Goal: Find specific page/section: Find specific page/section

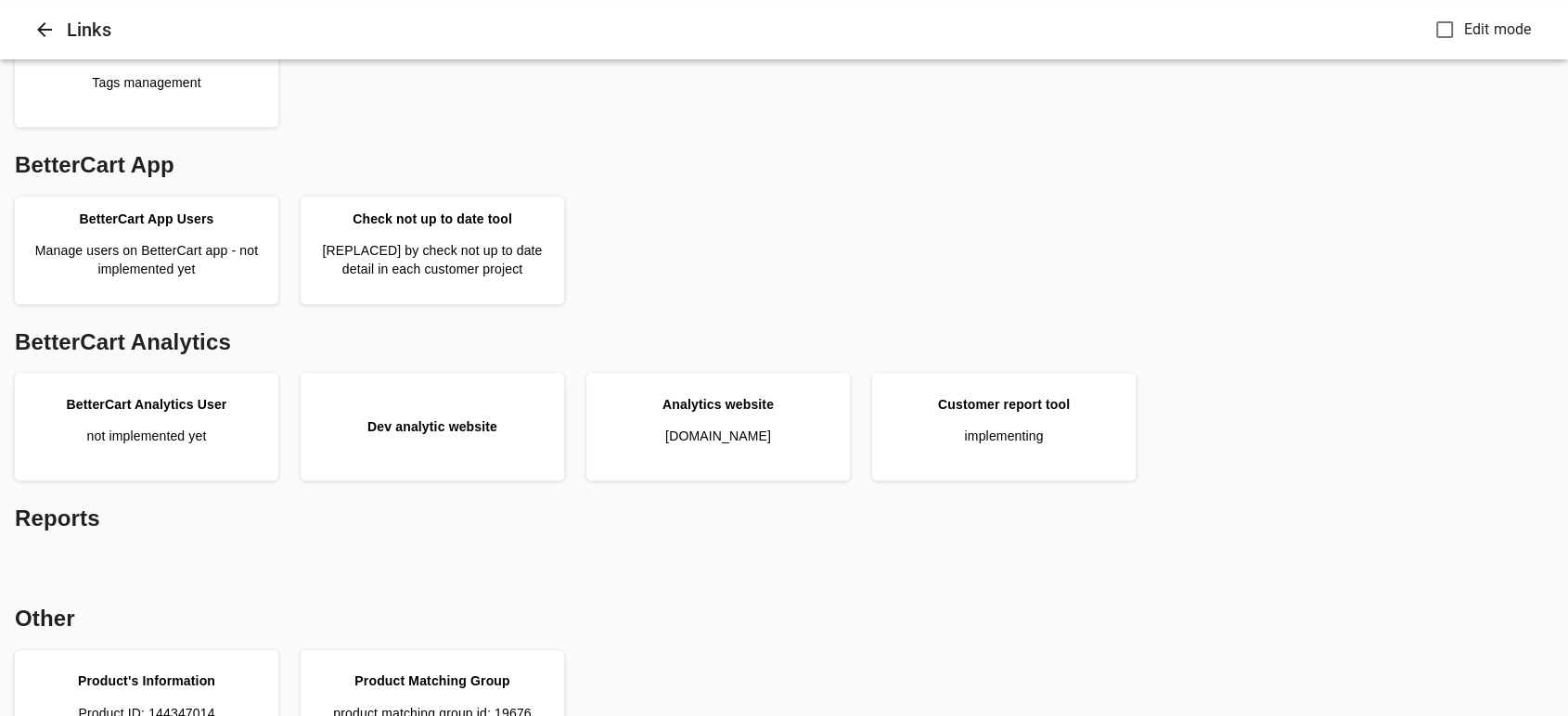
scroll to position [816, 0]
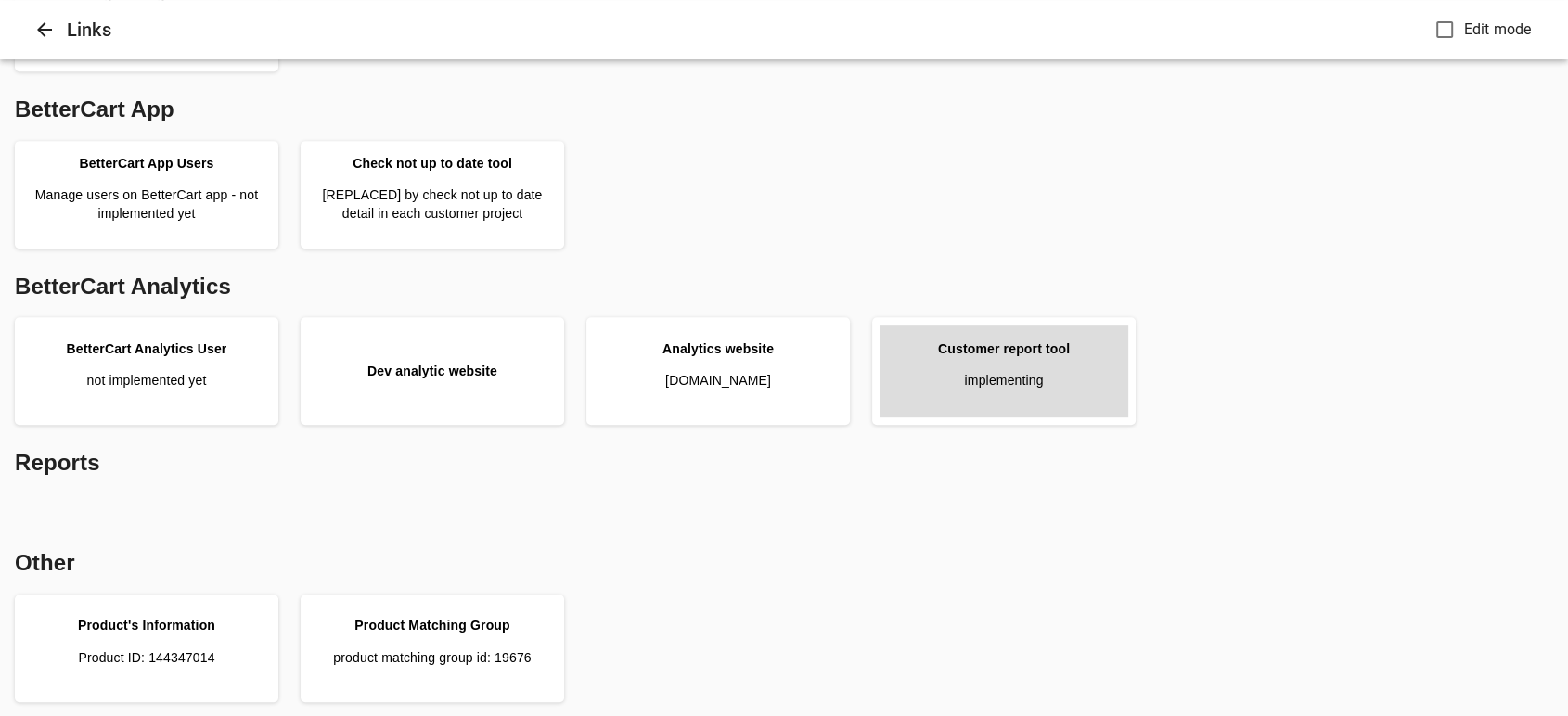
click at [1036, 392] on link "Customer report tool implementing" at bounding box center [1004, 371] width 249 height 93
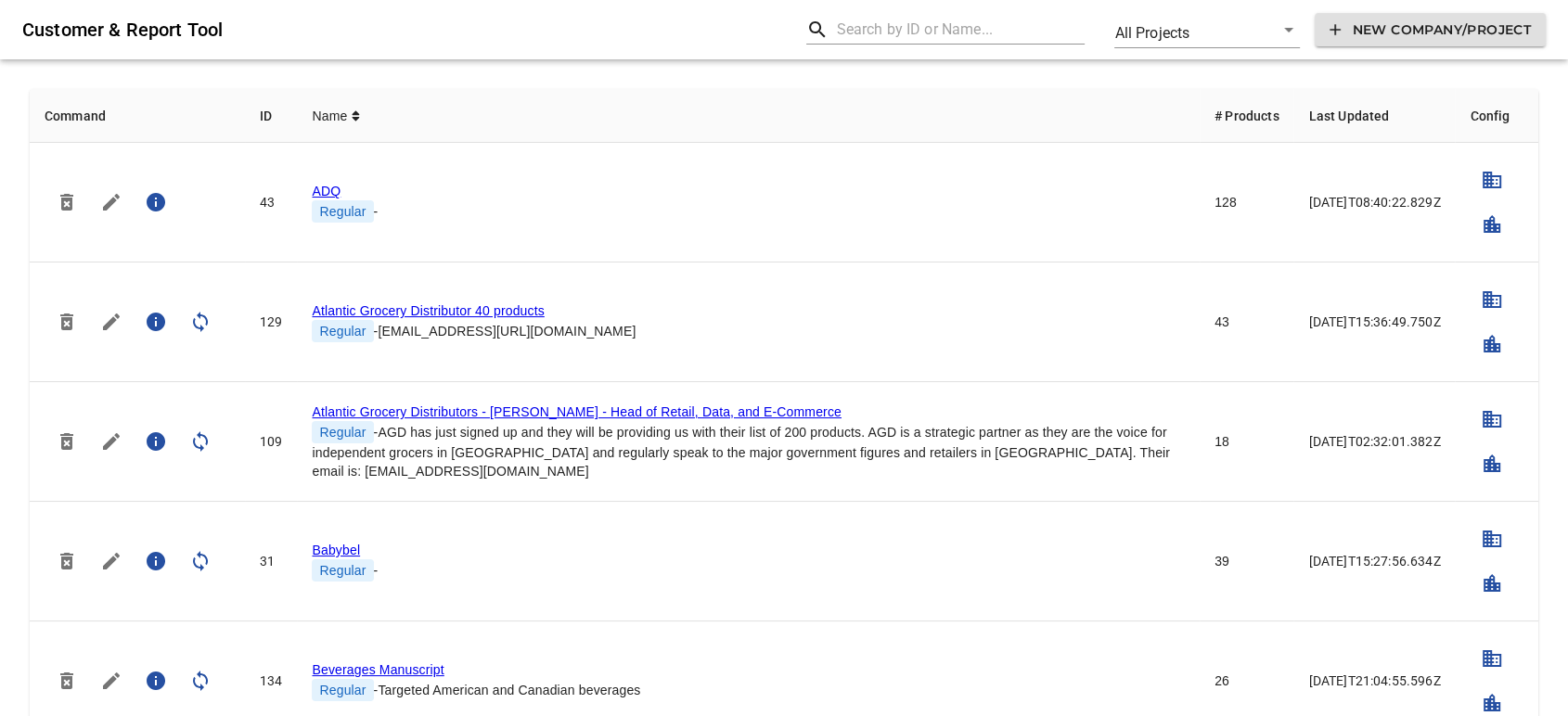
click at [883, 28] on input "text" at bounding box center [960, 29] width 249 height 30
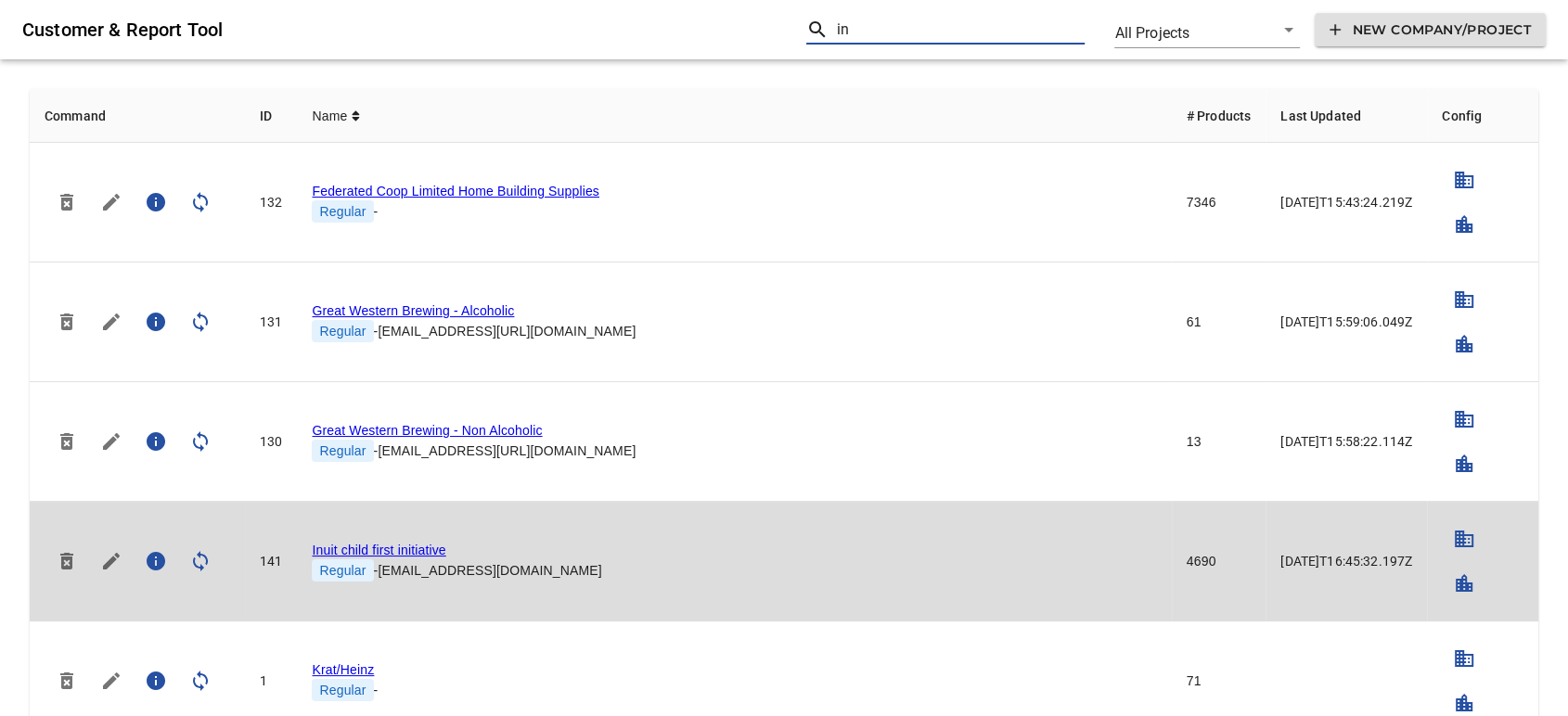
type input "in"
click at [408, 547] on link "Inuit child first initiative" at bounding box center [378, 549] width 134 height 14
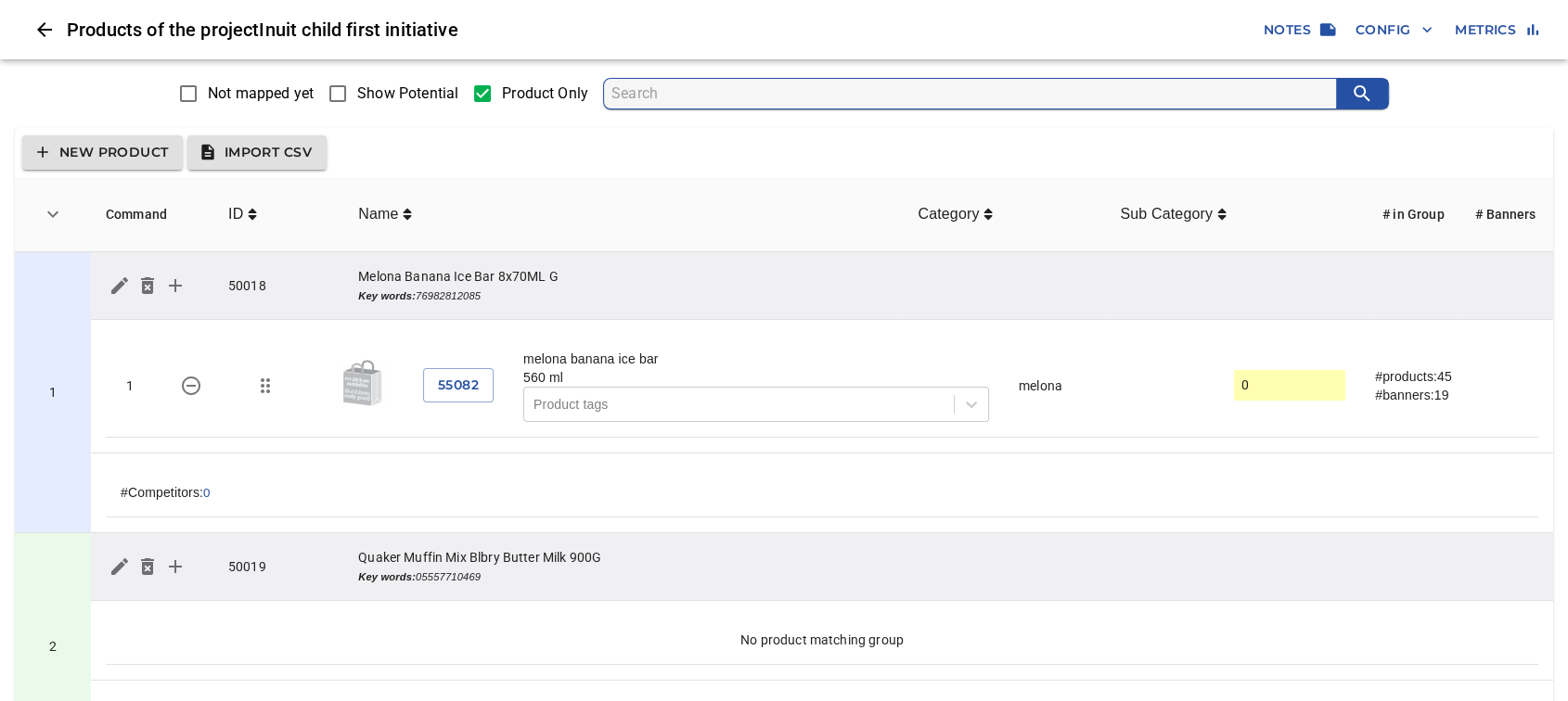
click at [365, 89] on span "Show Potential" at bounding box center [407, 94] width 101 height 22
click at [357, 89] on input "Show Potential" at bounding box center [338, 94] width 39 height 39
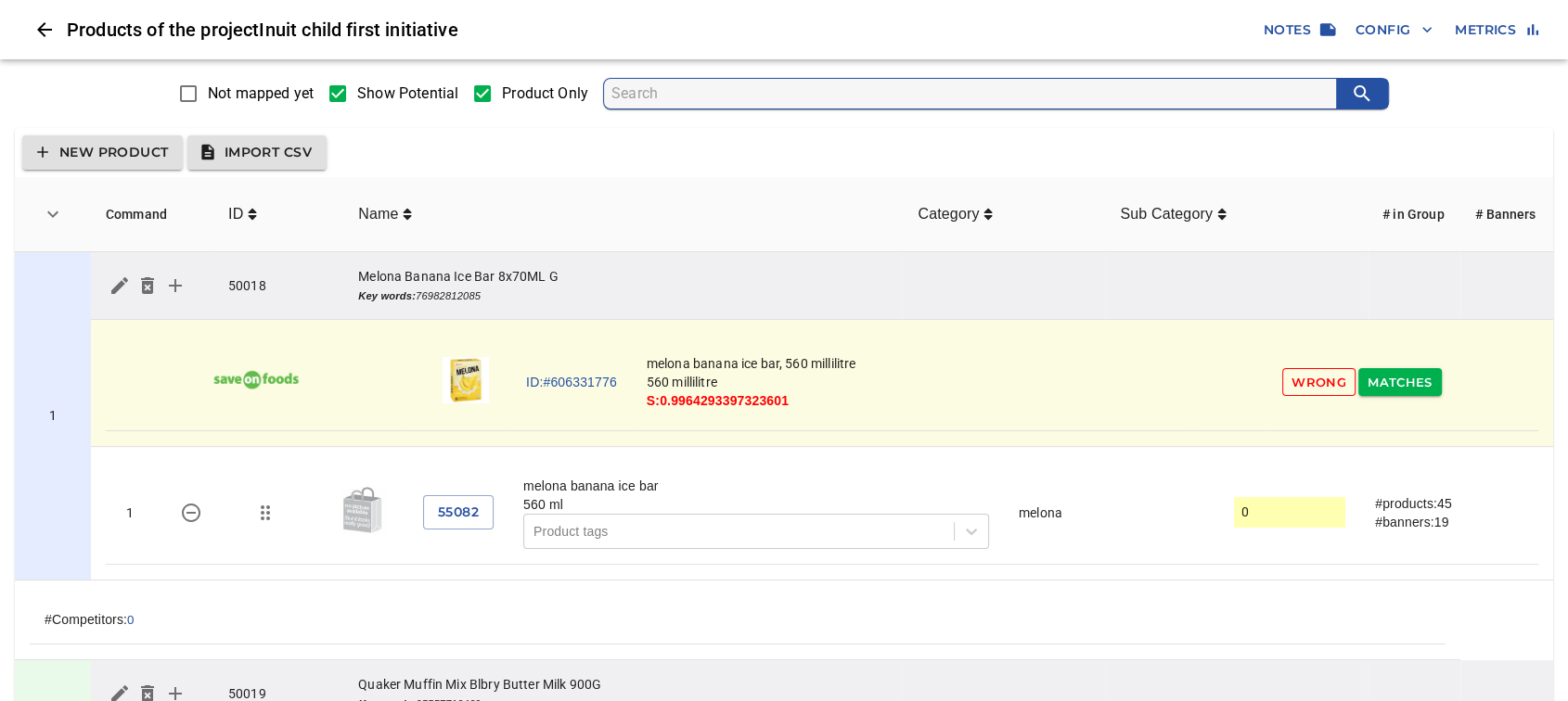
click at [390, 93] on span "Show Potential" at bounding box center [407, 94] width 101 height 22
click at [357, 93] on input "Show Potential" at bounding box center [338, 94] width 39 height 39
checkbox input "false"
